Goal: Book appointment/travel/reservation

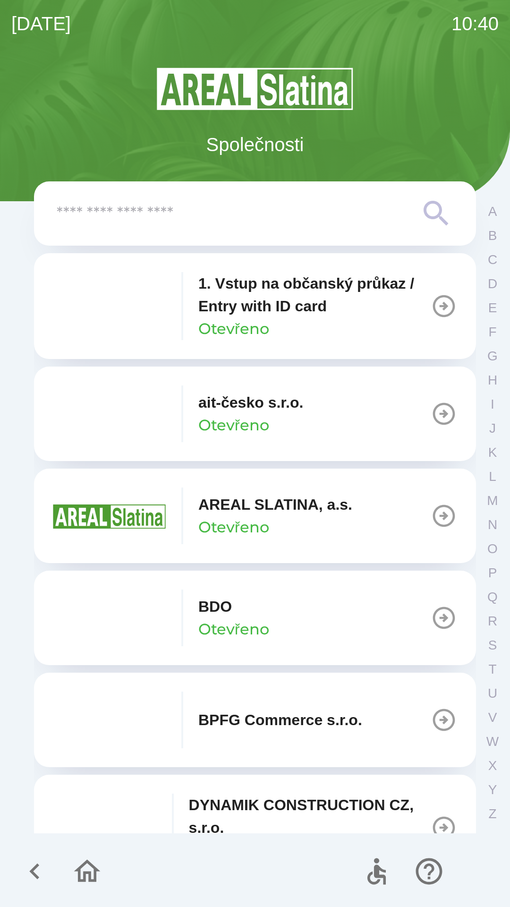
click at [399, 624] on button "BDO Otevřeno" at bounding box center [255, 618] width 442 height 94
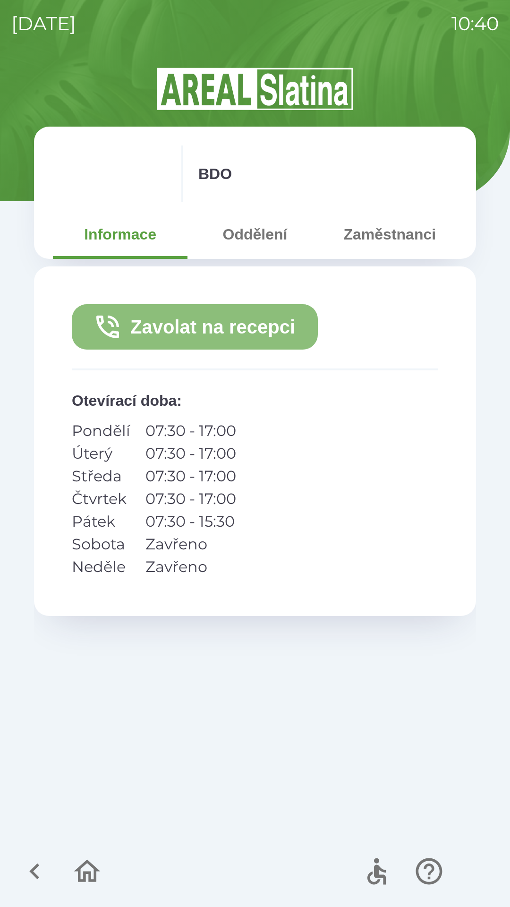
click at [228, 326] on button "Zavolat na recepci" at bounding box center [195, 326] width 246 height 45
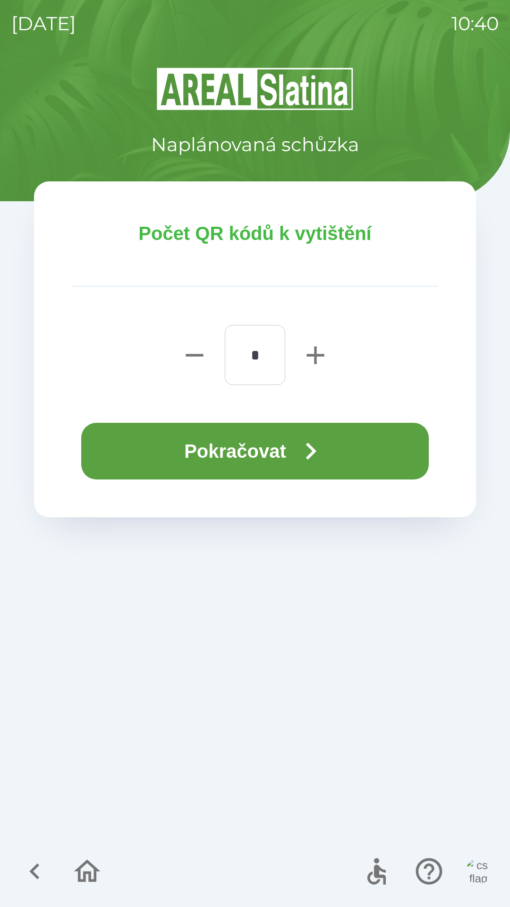
click at [298, 451] on icon "button" at bounding box center [311, 451] width 34 height 34
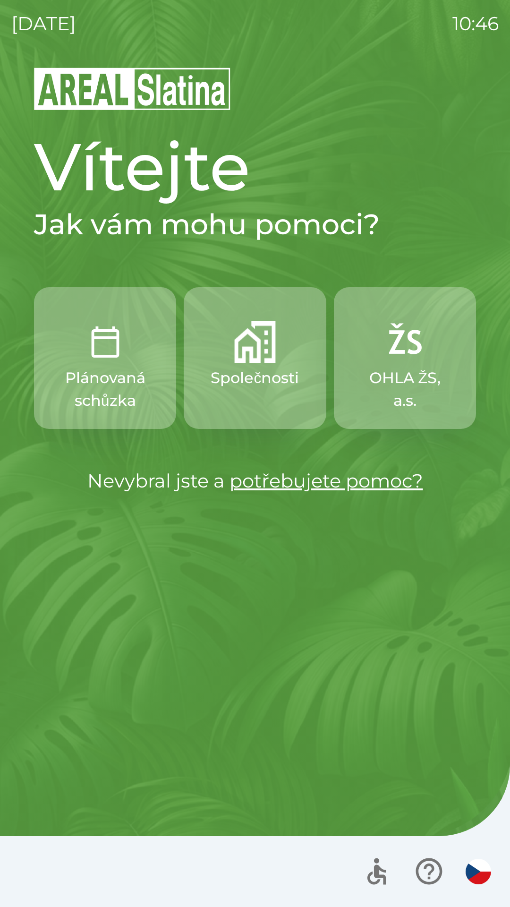
click at [113, 368] on p "Plánovaná schůzka" at bounding box center [105, 389] width 97 height 45
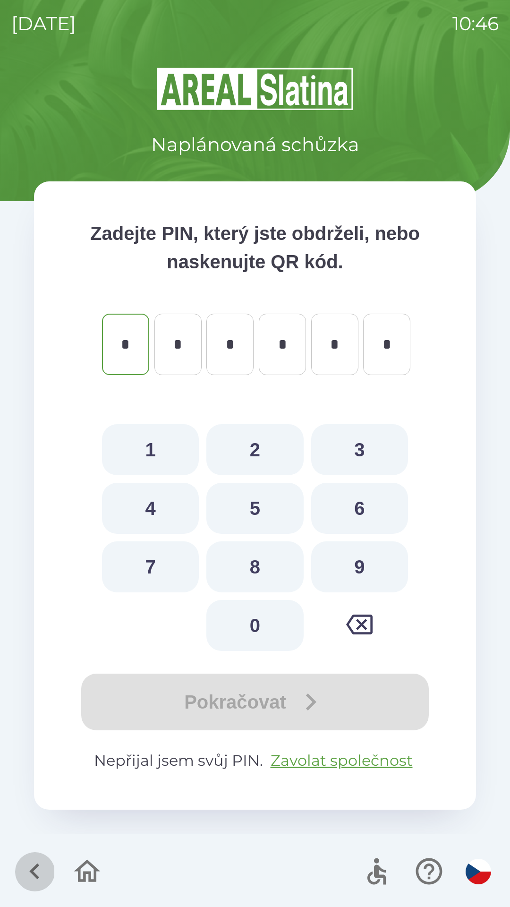
click at [34, 869] on icon "button" at bounding box center [34, 872] width 10 height 16
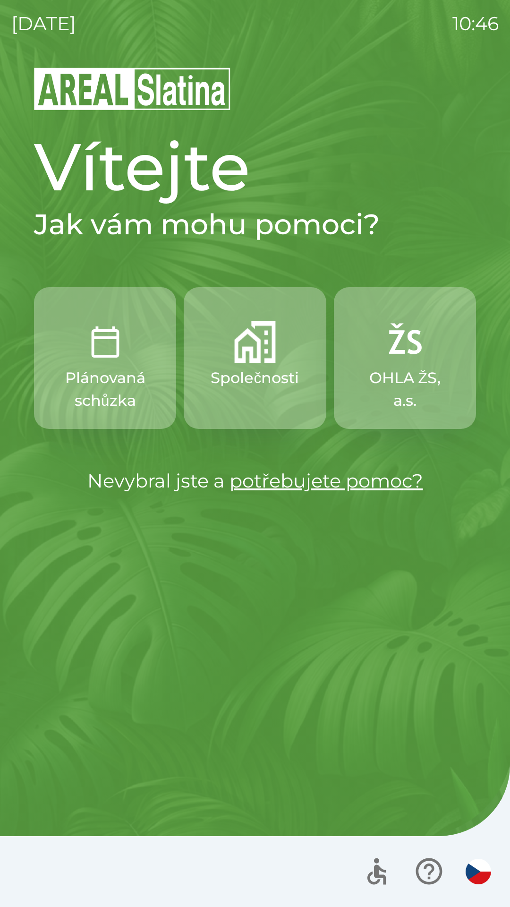
click at [280, 357] on button "Společnosti" at bounding box center [255, 358] width 142 height 142
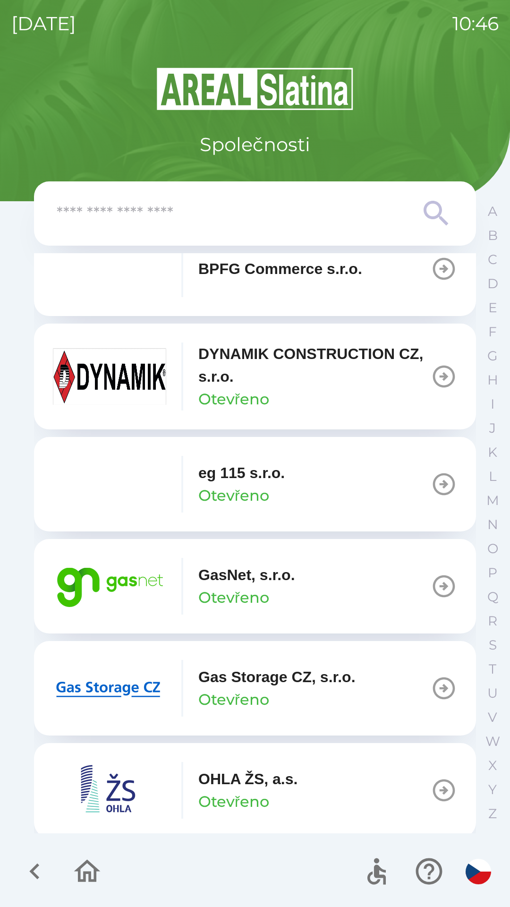
scroll to position [457, 0]
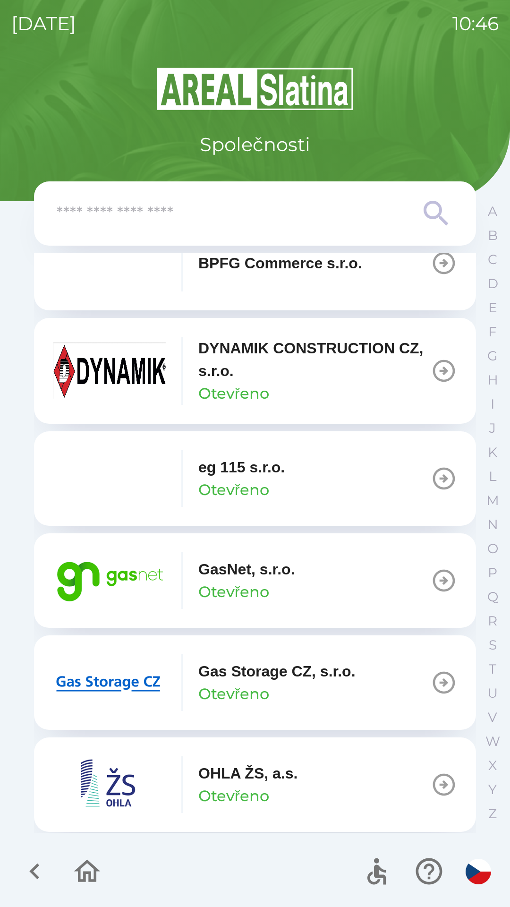
click at [438, 580] on icon "button" at bounding box center [444, 581] width 22 height 22
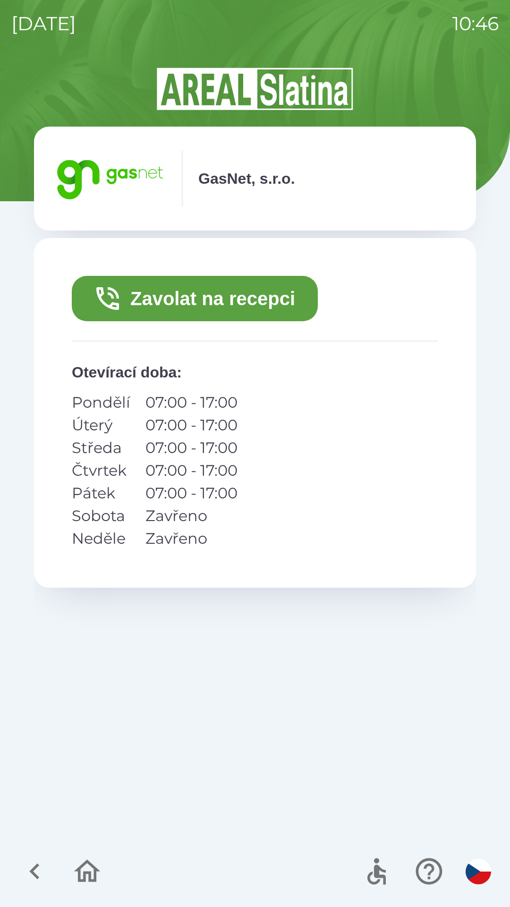
click at [248, 297] on button "Zavolat na recepci" at bounding box center [195, 298] width 246 height 45
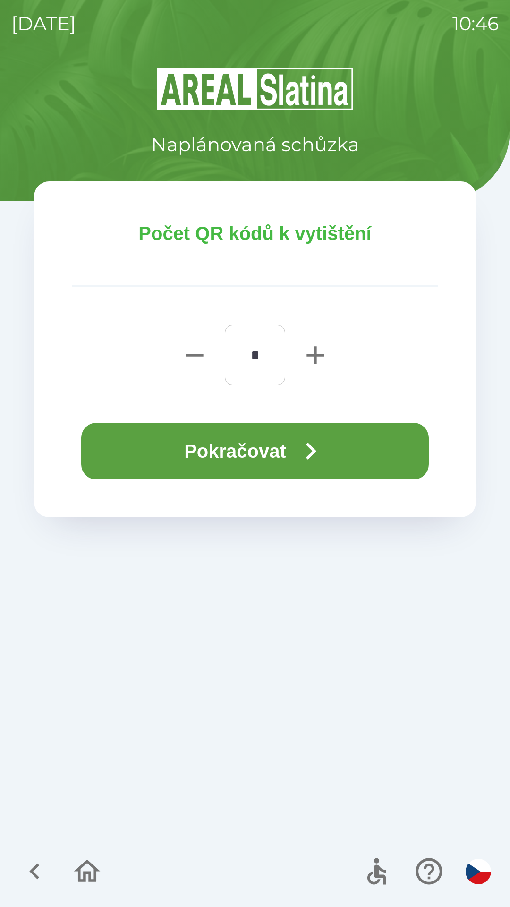
click at [314, 355] on icon "button" at bounding box center [315, 354] width 17 height 17
type input "*"
click at [247, 436] on button "Pokračovat" at bounding box center [255, 451] width 348 height 57
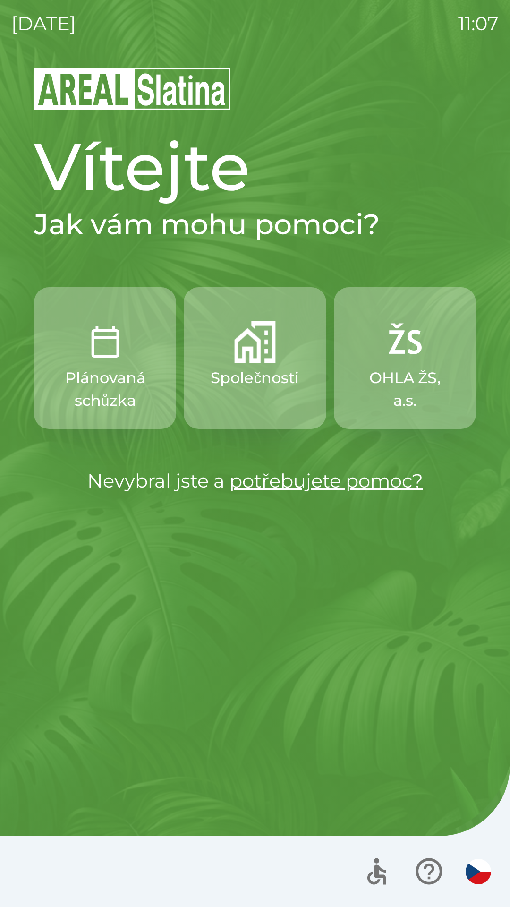
click at [9, 416] on div "[DATE] 11:07 Vítejte Jak vám mohu pomoci? Plánovaná schůzka Společnosti OHLA ŽS…" at bounding box center [255, 453] width 510 height 907
click at [0, 800] on div "[DATE] 11:07 Vítejte Jak vám mohu pomoci? Plánovaná schůzka Společnosti OHLA ŽS…" at bounding box center [255, 453] width 510 height 907
click at [497, 843] on div at bounding box center [255, 871] width 510 height 71
click at [510, 367] on div "[DATE] 11:07 Vítejte Jak vám mohu pomoci? Plánovaná schůzka Společnosti OHLA ŽS…" at bounding box center [255, 453] width 510 height 907
